Goal: Information Seeking & Learning: Learn about a topic

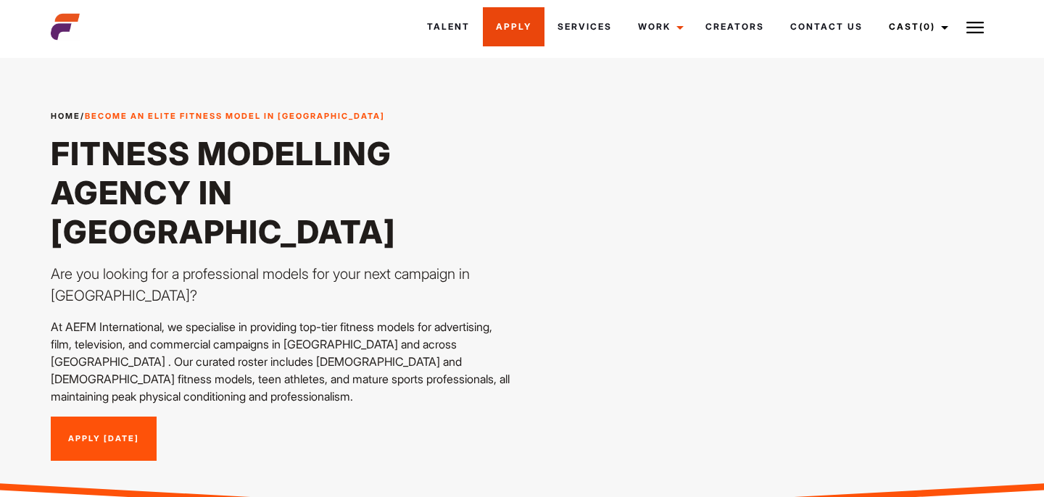
click at [483, 34] on link "Apply" at bounding box center [514, 26] width 62 height 39
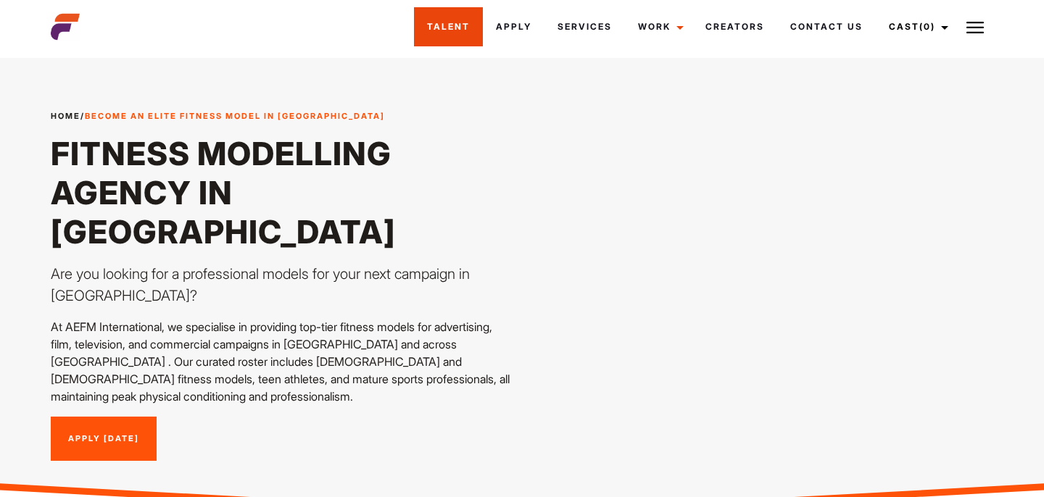
click at [439, 43] on link "Talent" at bounding box center [448, 26] width 69 height 39
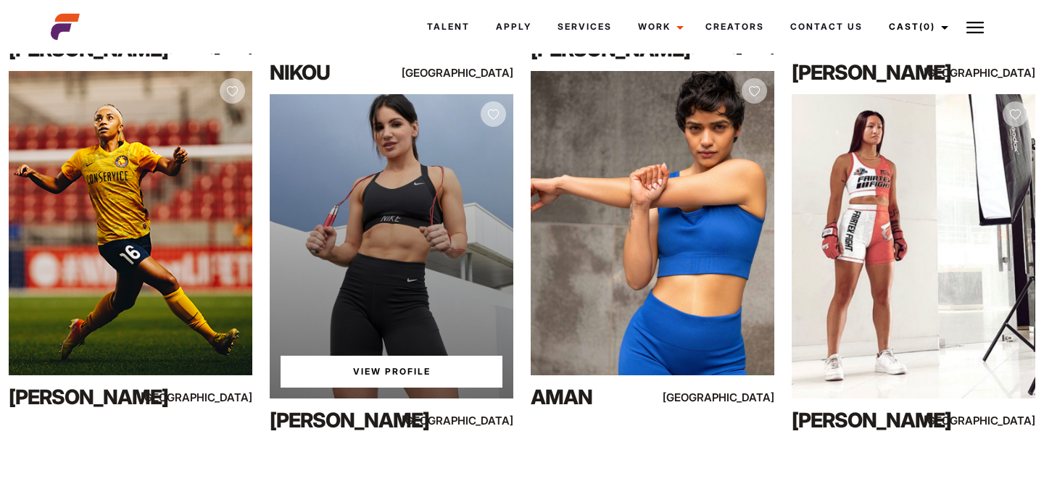
scroll to position [13471, 0]
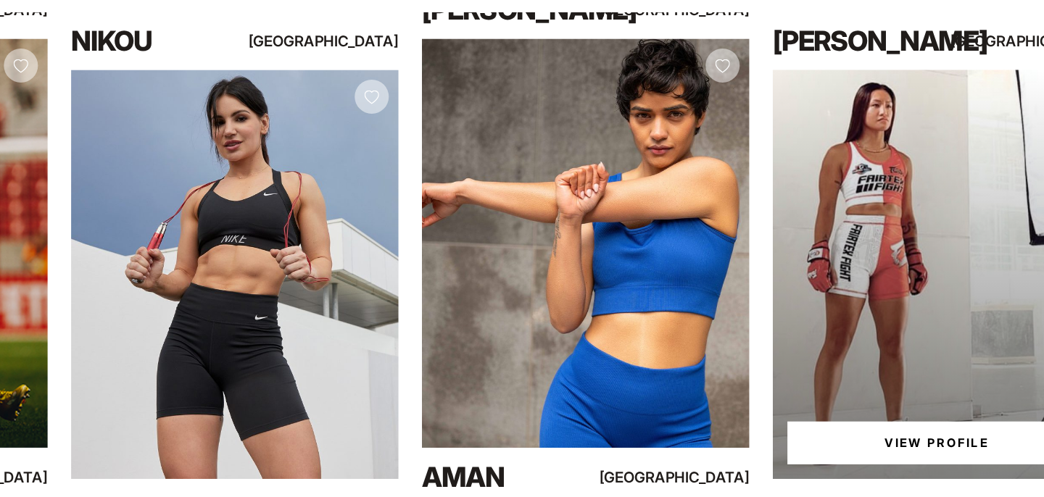
click at [846, 178] on div "View Profile" at bounding box center [914, 248] width 244 height 304
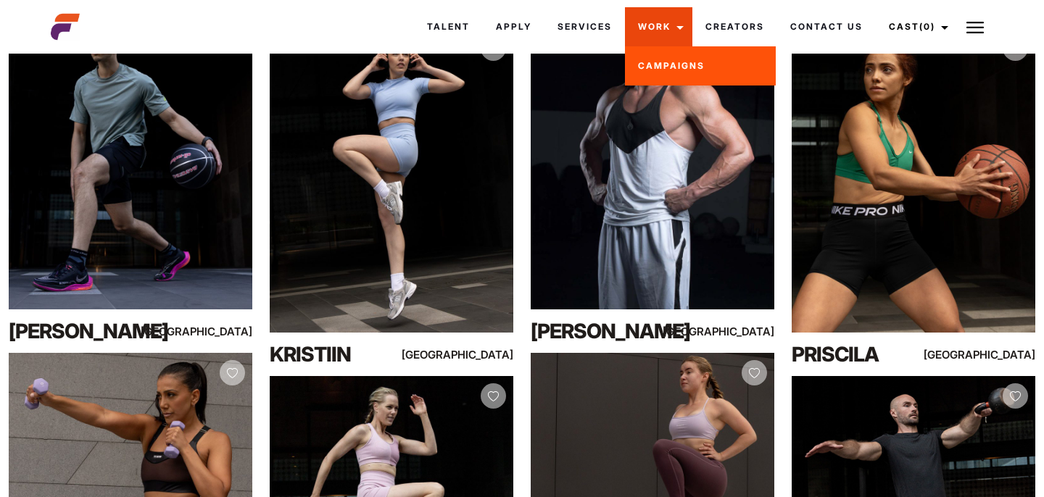
scroll to position [16910, 0]
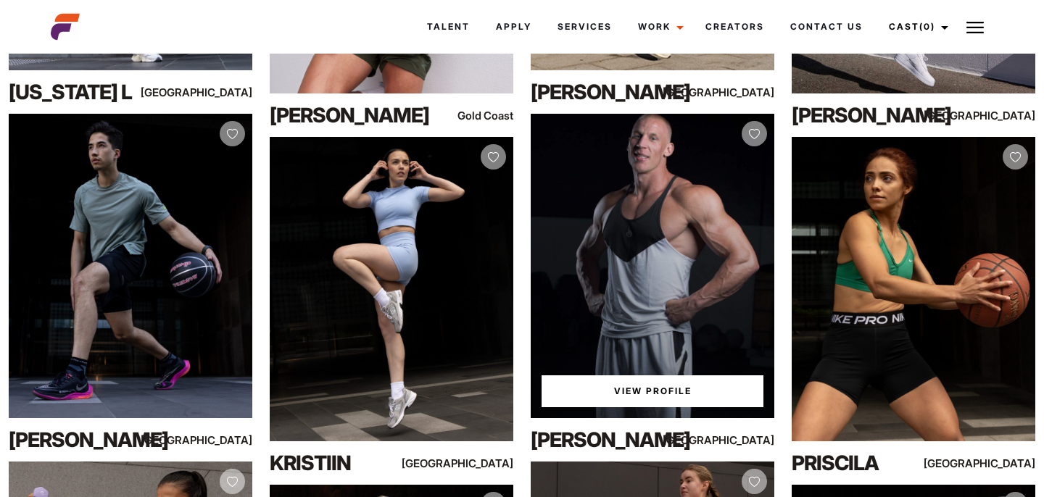
click at [726, 202] on div "View Profile" at bounding box center [653, 266] width 244 height 304
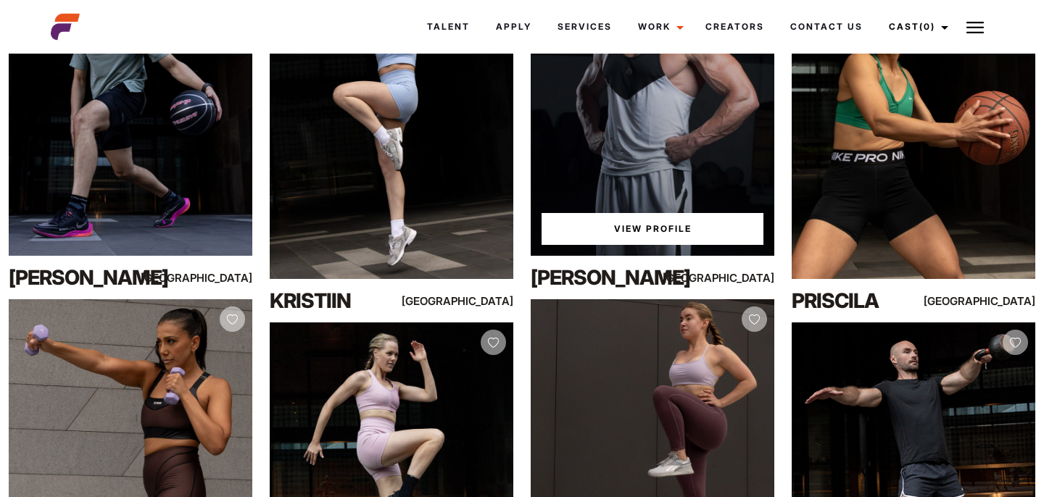
scroll to position [17078, 0]
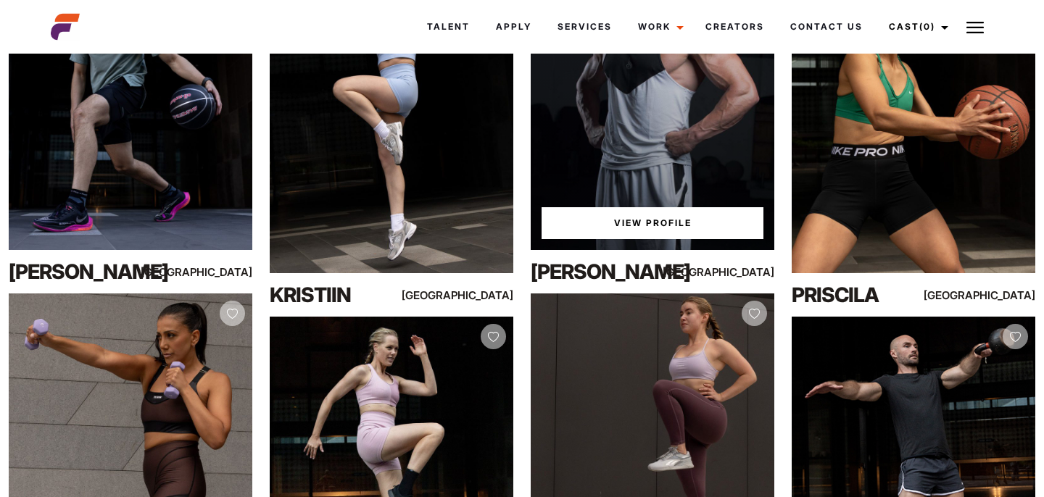
click at [671, 136] on div "View Profile" at bounding box center [653, 98] width 244 height 304
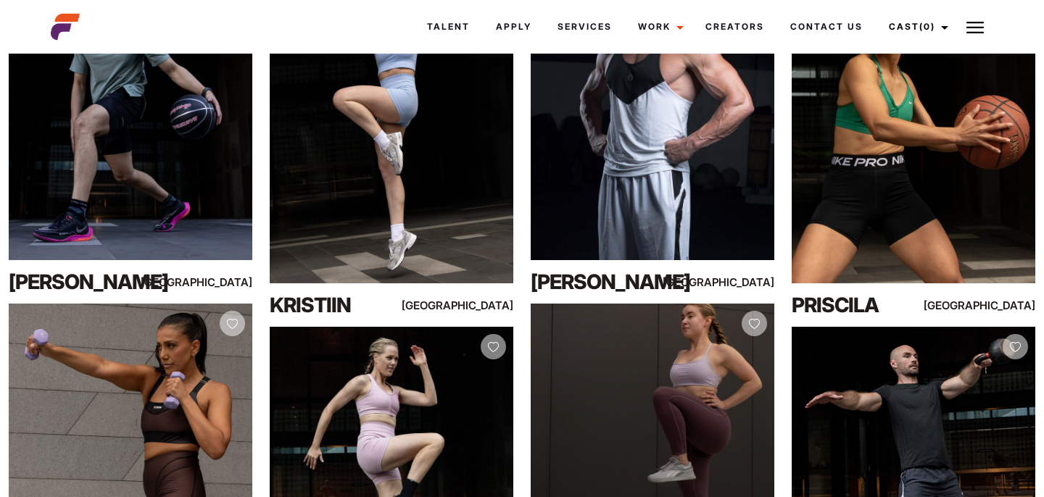
scroll to position [17009, 0]
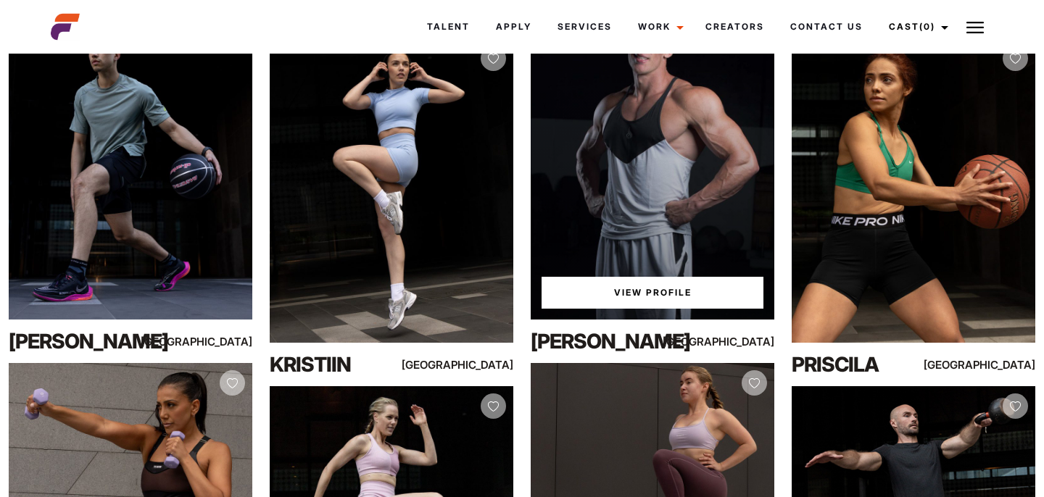
click at [624, 209] on div "View Profile" at bounding box center [653, 167] width 244 height 304
click at [626, 290] on link "View Profile" at bounding box center [652, 293] width 222 height 32
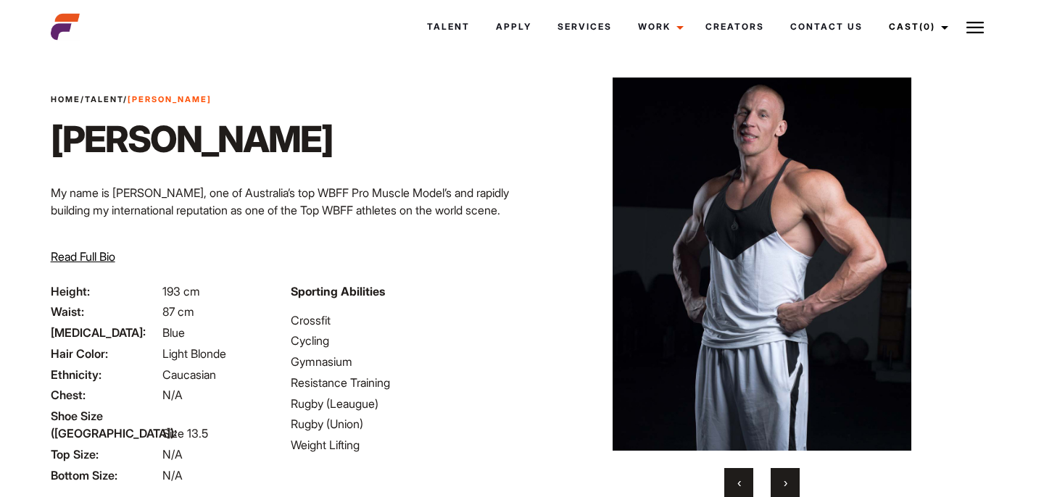
scroll to position [138, 0]
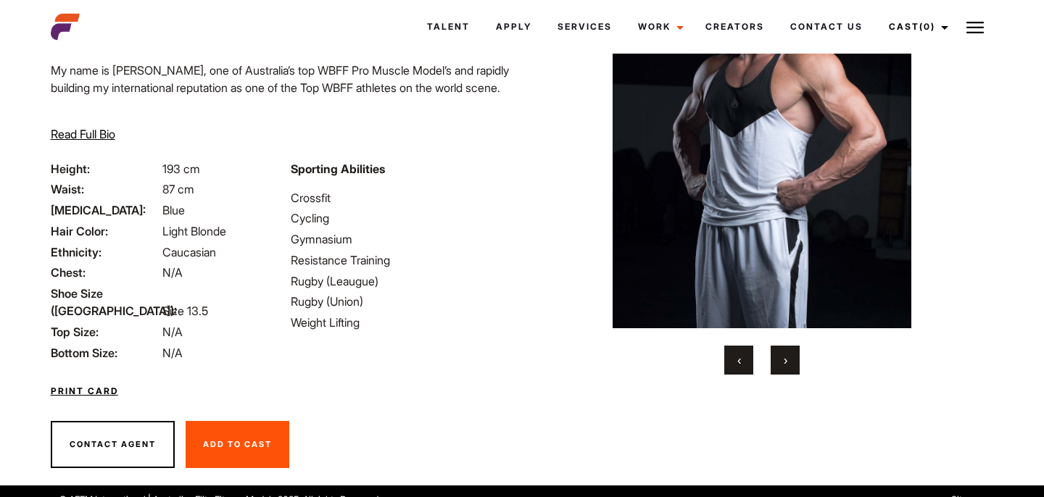
click at [789, 360] on button "›" at bounding box center [785, 360] width 29 height 29
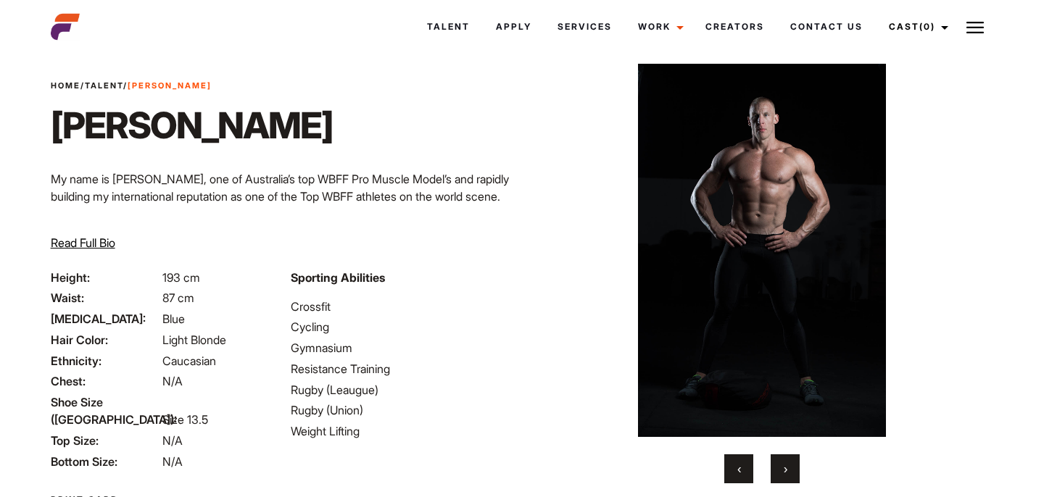
scroll to position [28, 0]
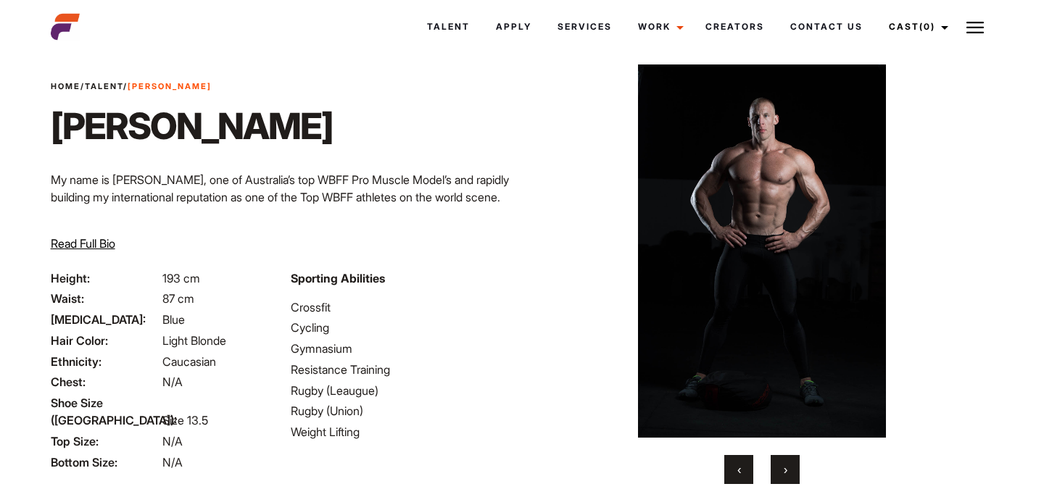
click at [783, 454] on div "‹ ›" at bounding box center [762, 275] width 410 height 420
click at [784, 462] on span "›" at bounding box center [786, 469] width 4 height 14
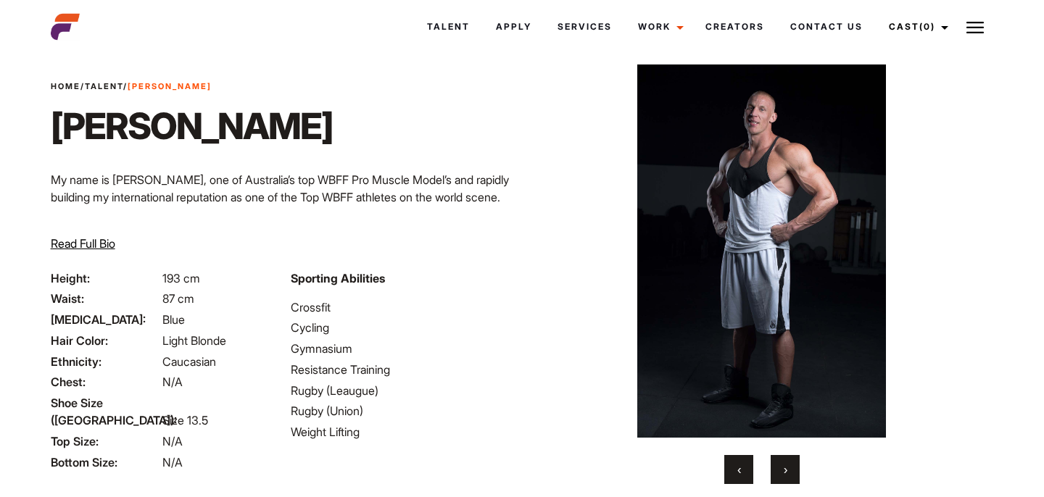
click at [784, 462] on span "›" at bounding box center [786, 469] width 4 height 14
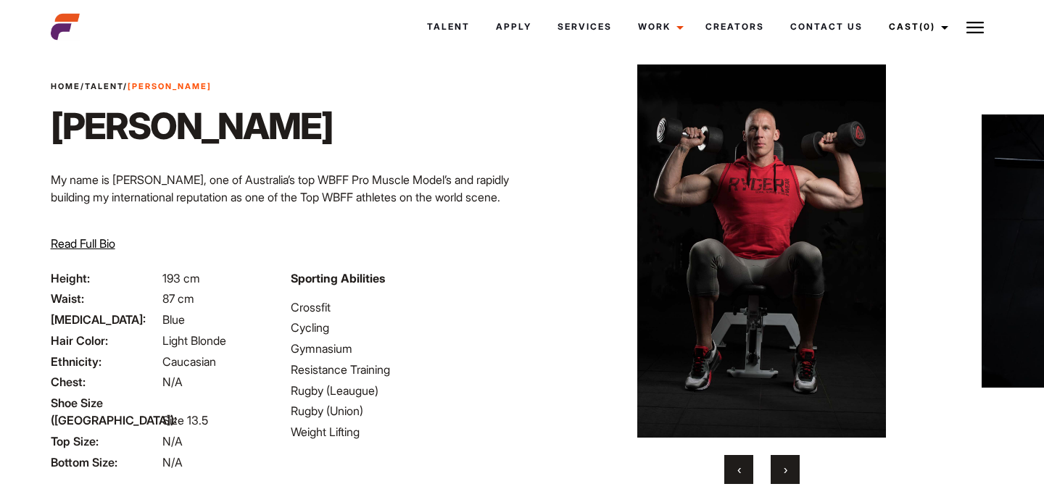
click at [784, 462] on span "›" at bounding box center [786, 469] width 4 height 14
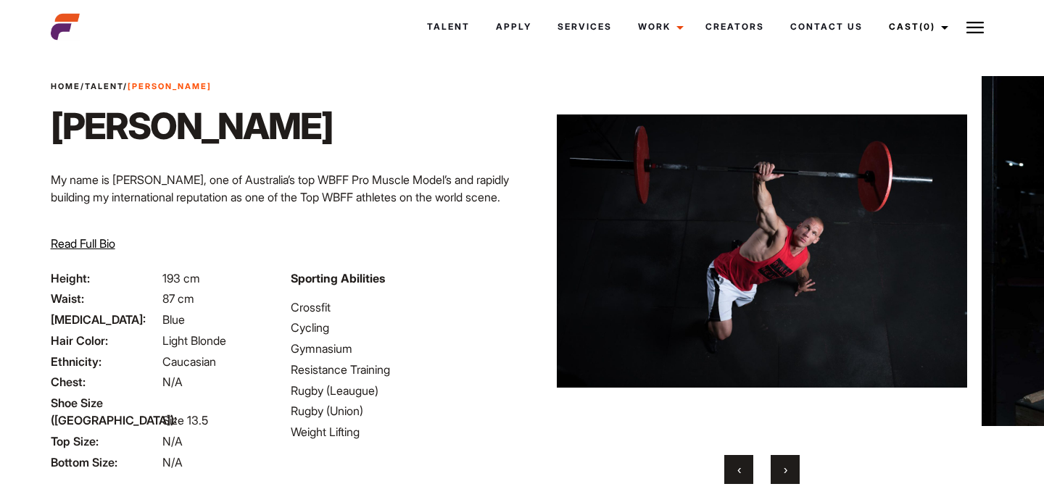
click at [784, 462] on span "›" at bounding box center [786, 469] width 4 height 14
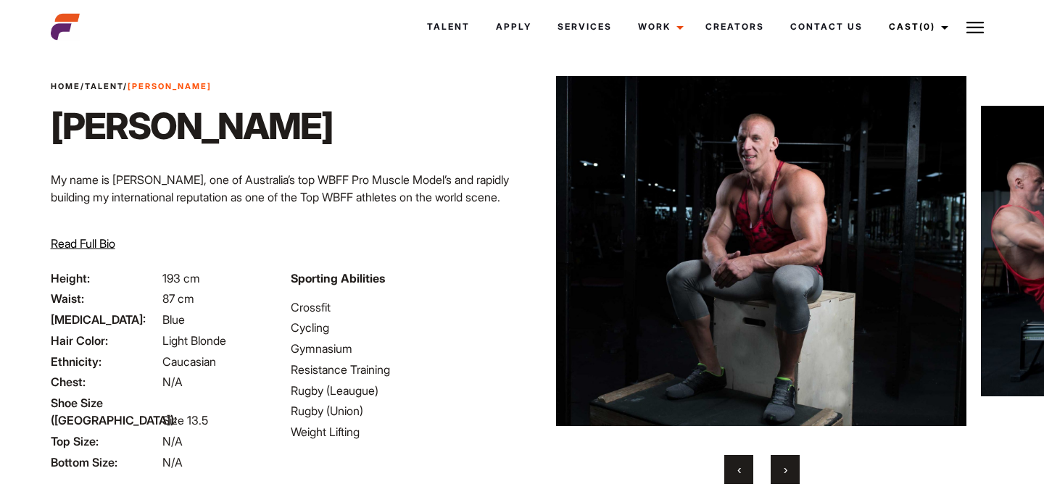
click at [784, 462] on span "›" at bounding box center [786, 469] width 4 height 14
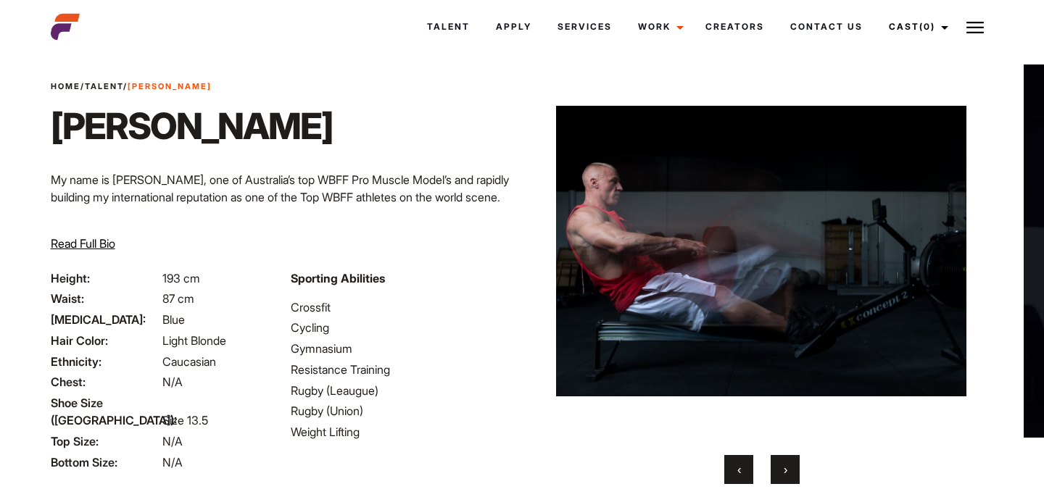
click at [784, 462] on span "›" at bounding box center [786, 469] width 4 height 14
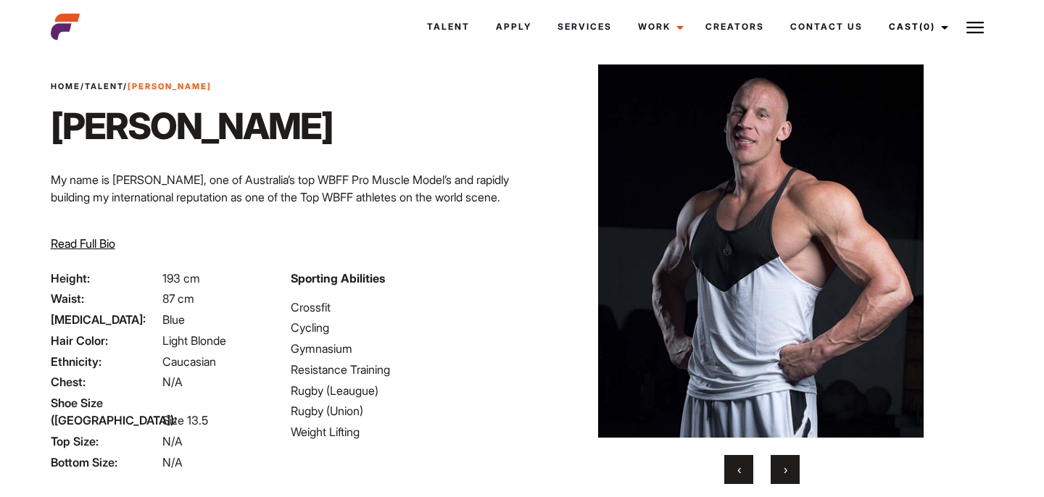
click at [784, 462] on span "›" at bounding box center [786, 469] width 4 height 14
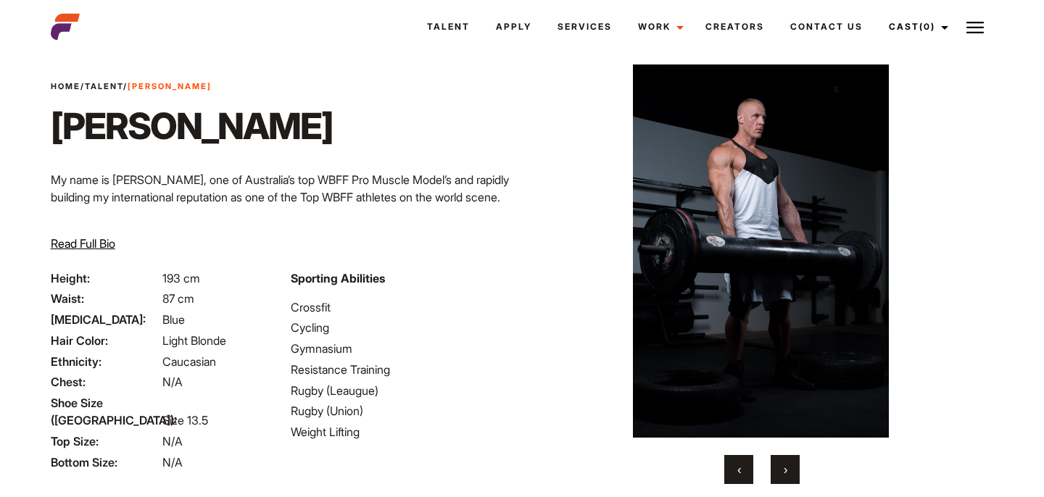
scroll to position [138, 0]
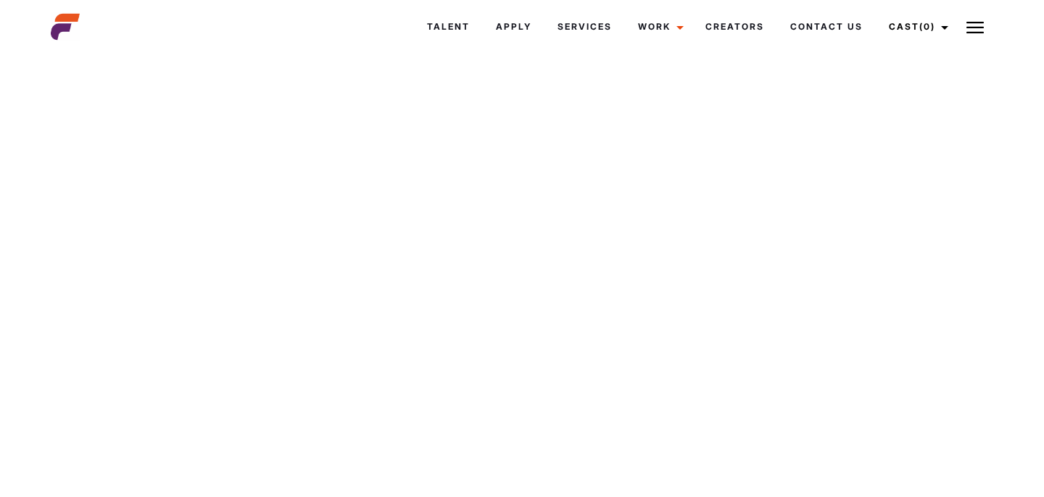
scroll to position [11855, 0]
